Goal: Information Seeking & Learning: Learn about a topic

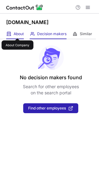
click at [17, 33] on span "About" at bounding box center [19, 33] width 10 height 5
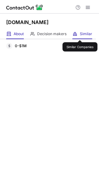
click at [80, 34] on span "Similar" at bounding box center [85, 33] width 12 height 5
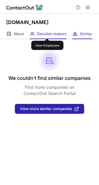
click at [47, 33] on span "Decision makers" at bounding box center [51, 33] width 29 height 5
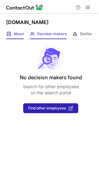
click at [13, 34] on div "About About Company" at bounding box center [15, 34] width 18 height 10
